Goal: Use online tool/utility: Utilize a website feature to perform a specific function

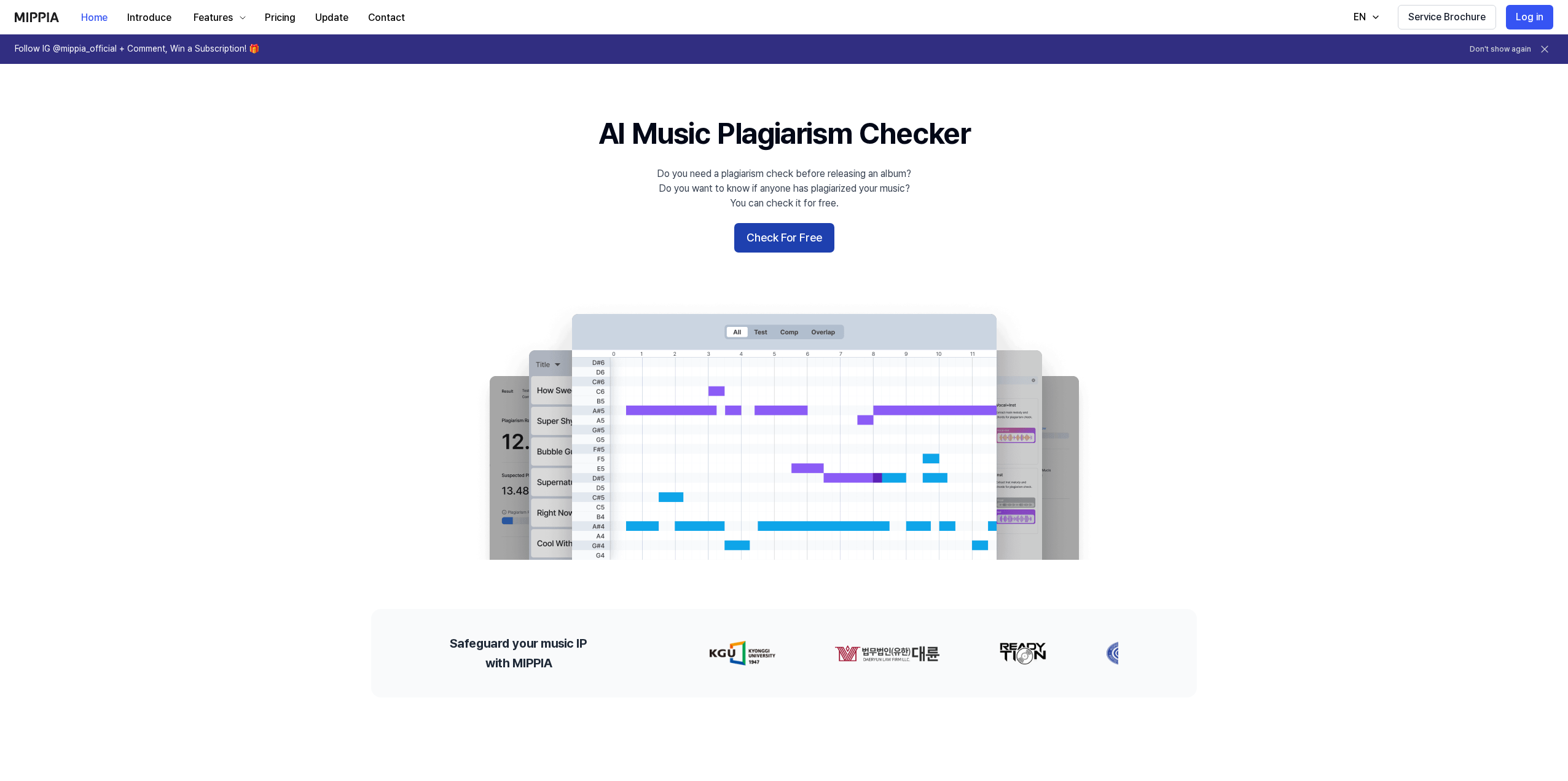
click at [805, 238] on button "Check For Free" at bounding box center [784, 237] width 100 height 29
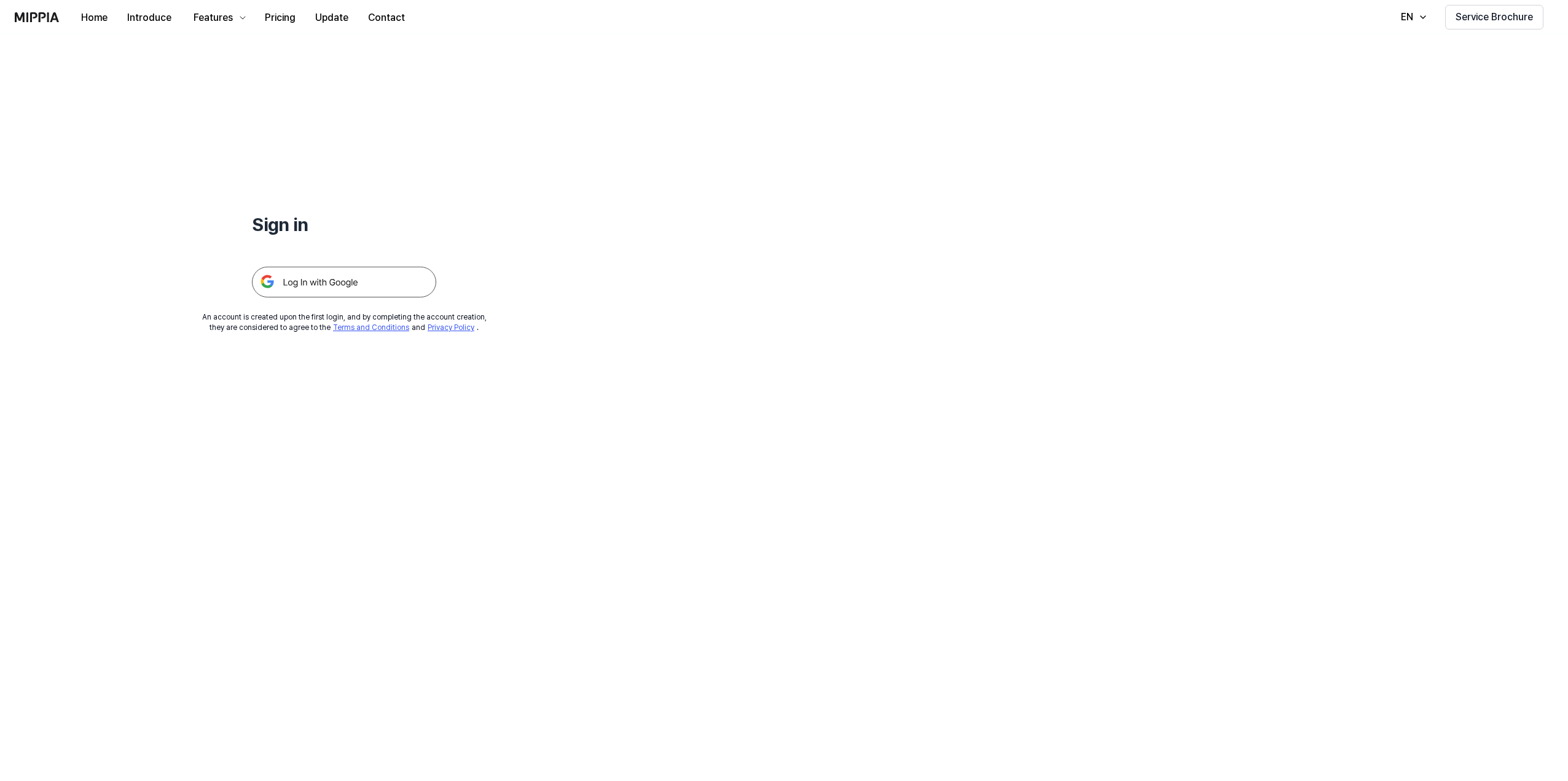
click at [396, 288] on img at bounding box center [344, 281] width 184 height 31
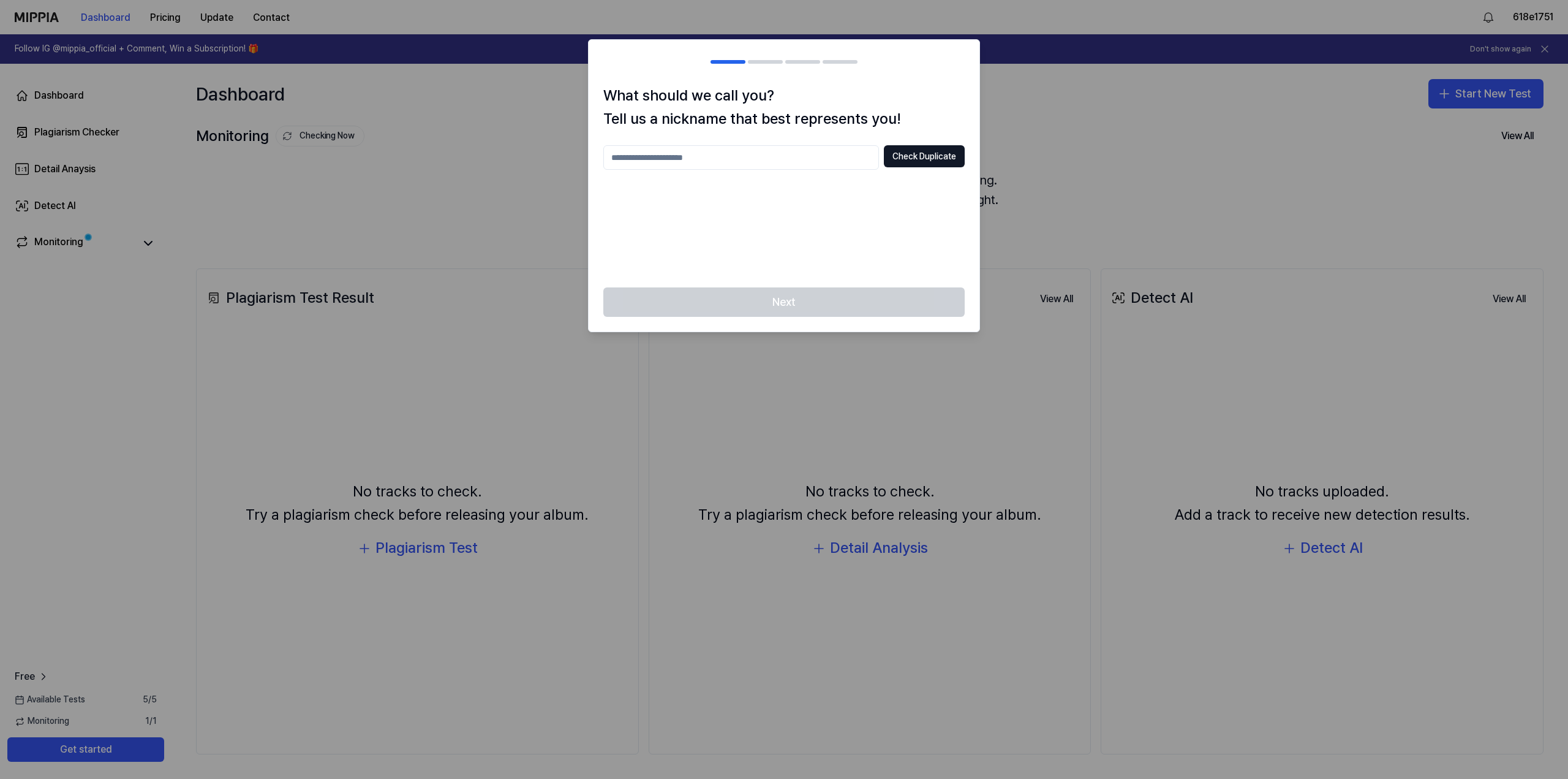
click at [786, 155] on input "text" at bounding box center [740, 158] width 275 height 25
type input "******"
click at [953, 158] on button "Check Duplicate" at bounding box center [924, 156] width 81 height 22
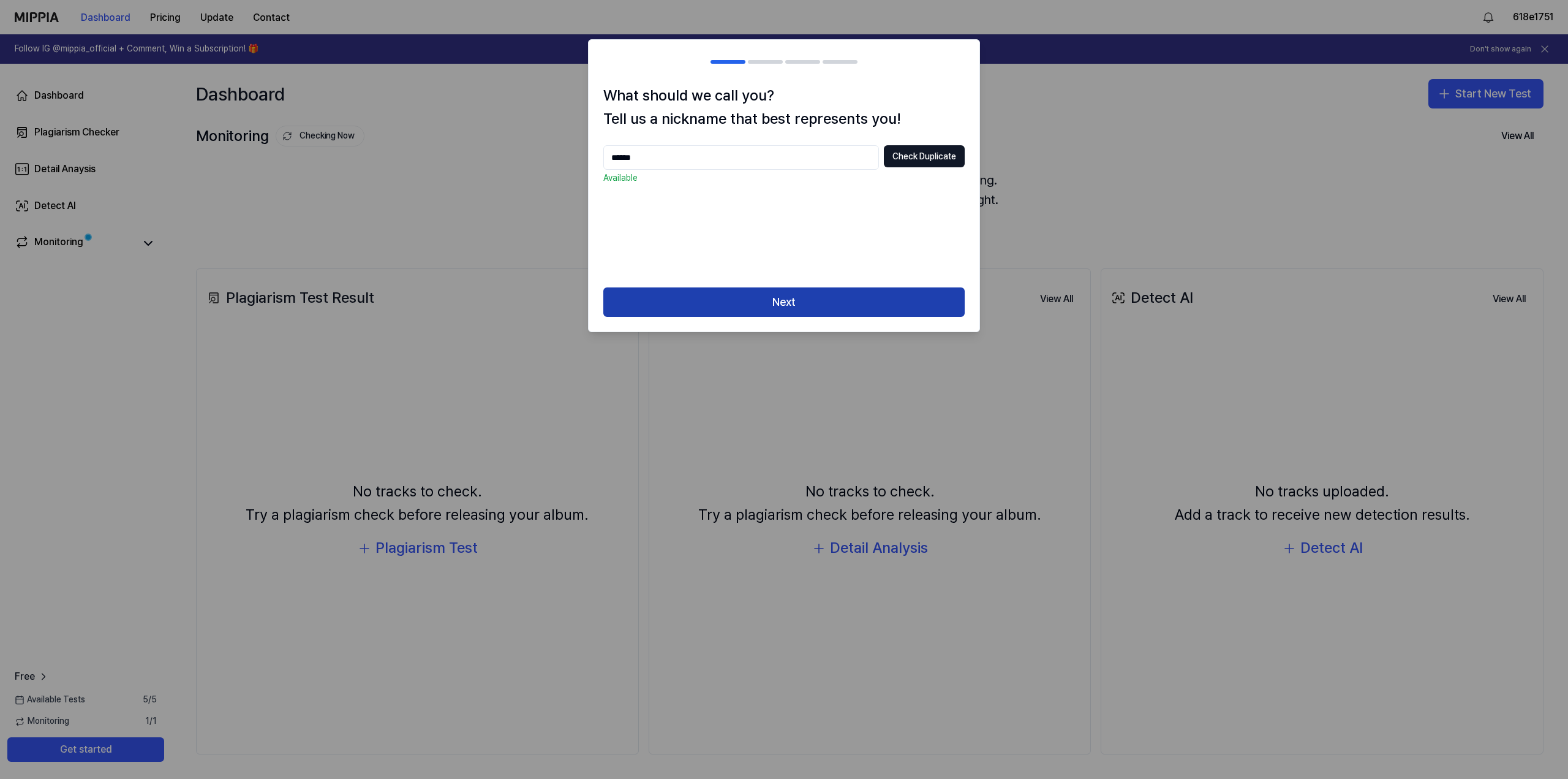
click at [862, 305] on button "Next" at bounding box center [784, 302] width 362 height 29
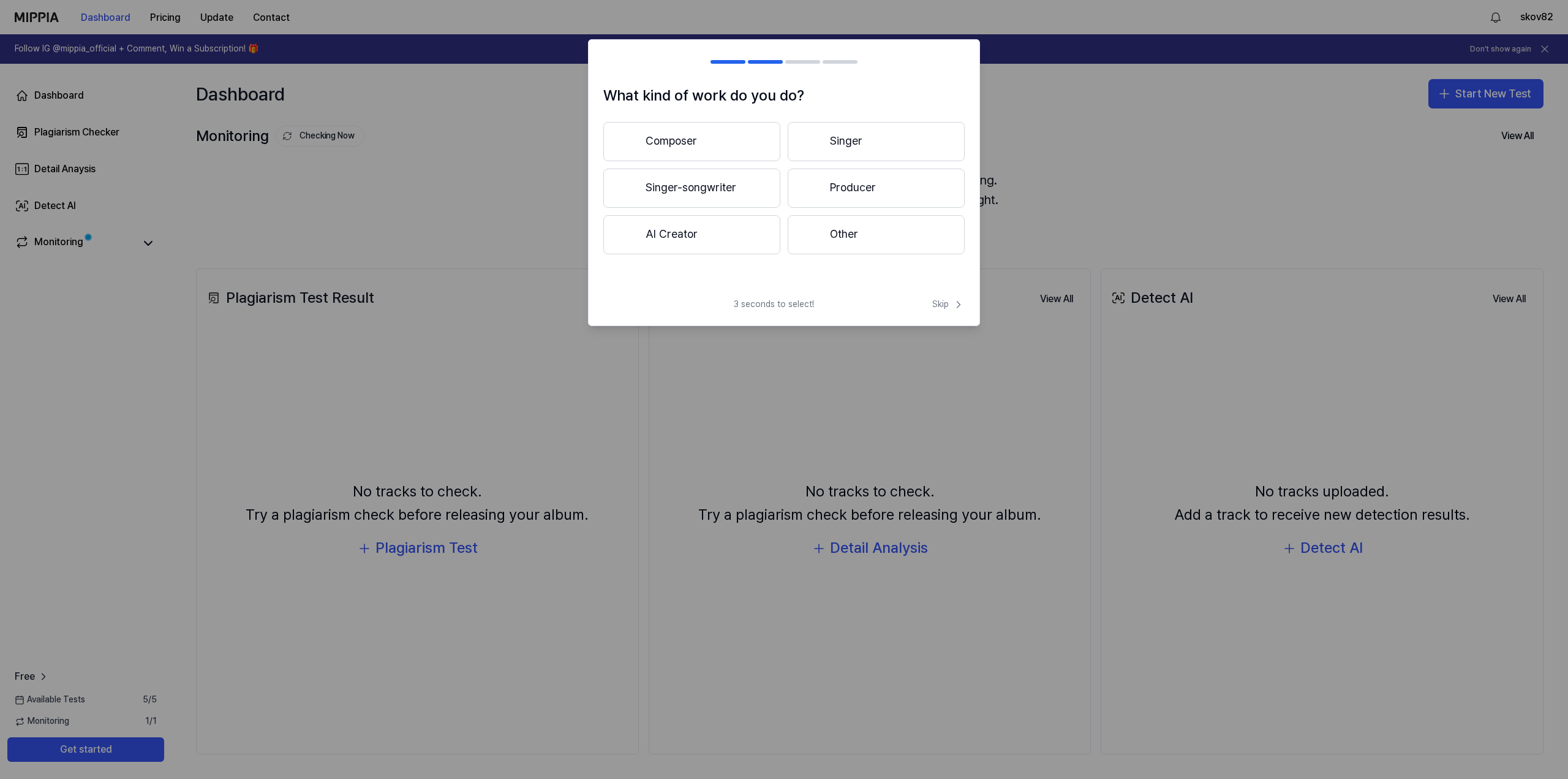
click at [842, 235] on button "Other" at bounding box center [876, 235] width 177 height 39
click at [682, 179] on button "Less than 3 years" at bounding box center [692, 189] width 177 height 41
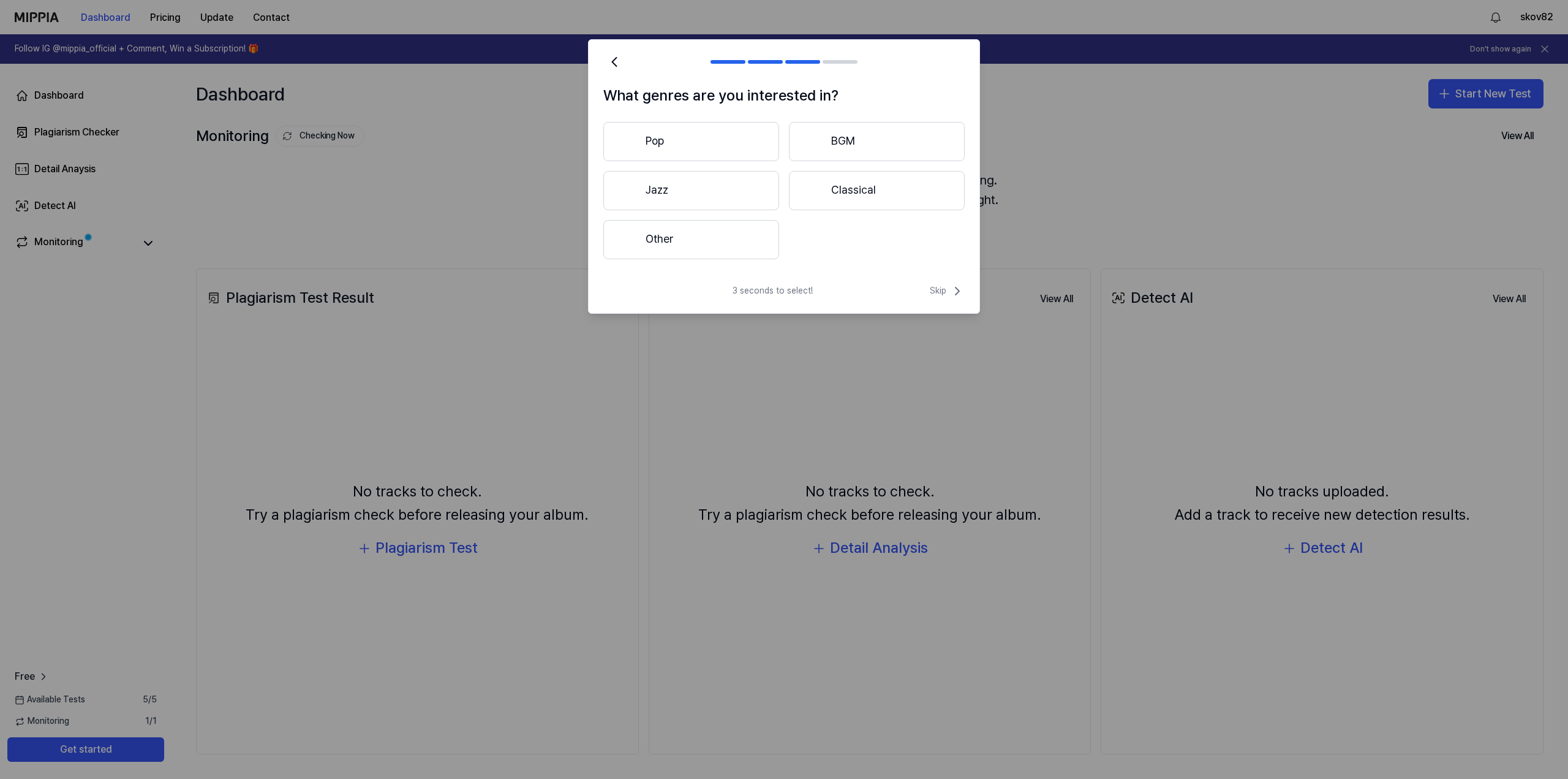
click at [693, 239] on button "Other" at bounding box center [691, 239] width 176 height 39
click at [930, 249] on div "Submit" at bounding box center [784, 239] width 362 height 39
click at [930, 247] on button "Submit" at bounding box center [934, 239] width 42 height 20
click at [648, 140] on button "Pop" at bounding box center [691, 141] width 176 height 39
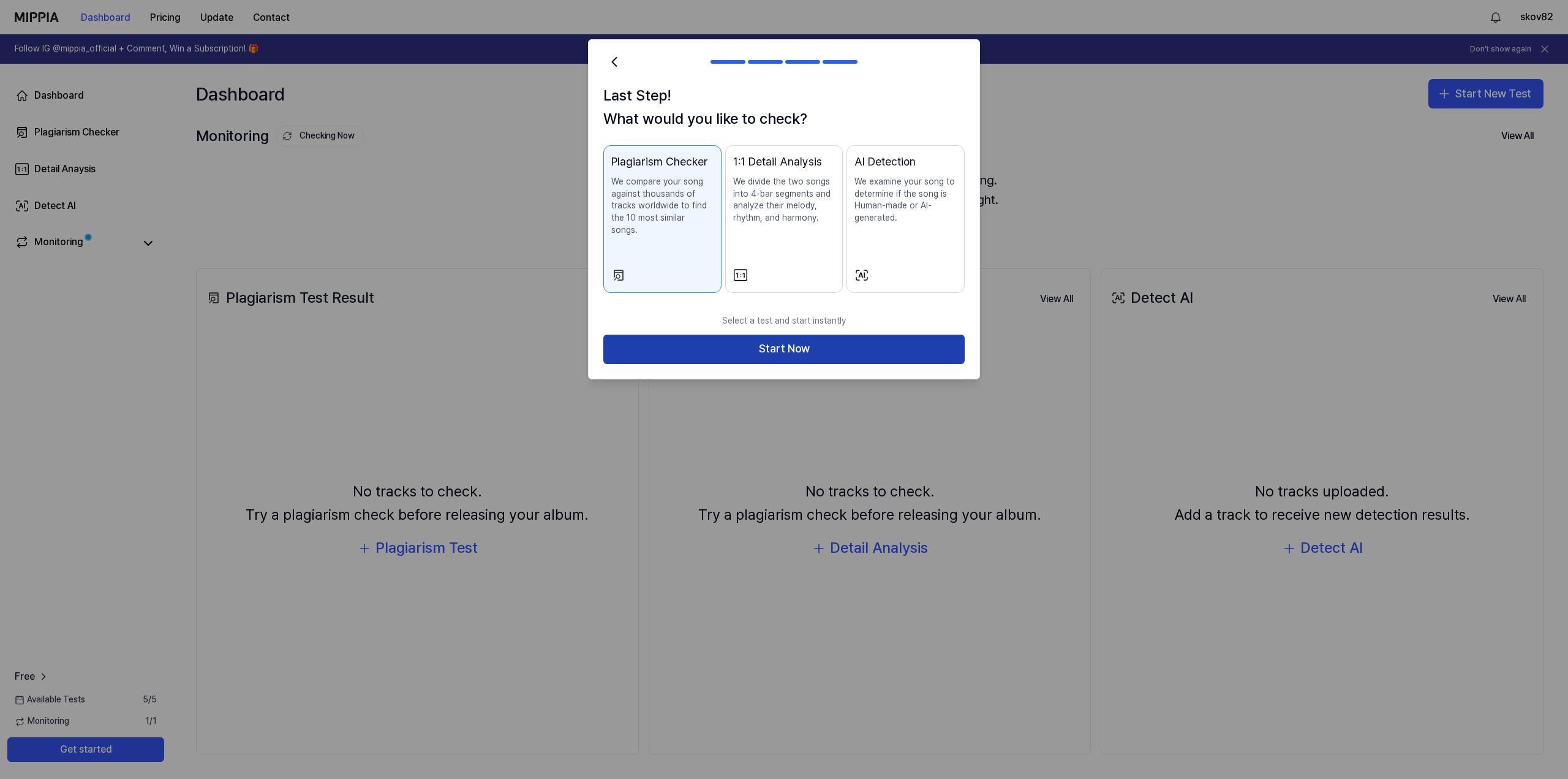
click at [755, 347] on button "Start Now" at bounding box center [784, 349] width 362 height 29
